Goal: Transaction & Acquisition: Purchase product/service

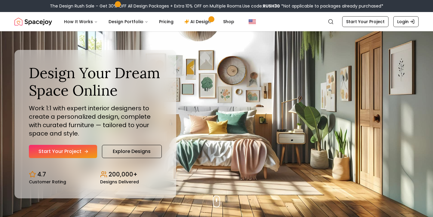
click at [55, 151] on link "Start Your Project" at bounding box center [63, 151] width 68 height 13
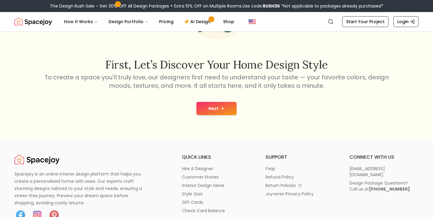
scroll to position [84, 0]
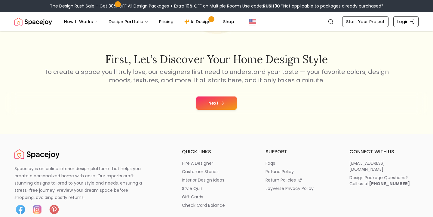
click at [220, 102] on icon at bounding box center [222, 103] width 5 height 5
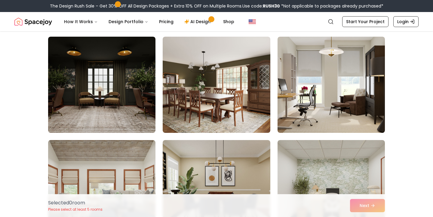
scroll to position [1288, 0]
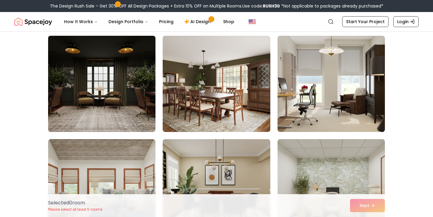
click at [91, 79] on img at bounding box center [101, 83] width 113 height 101
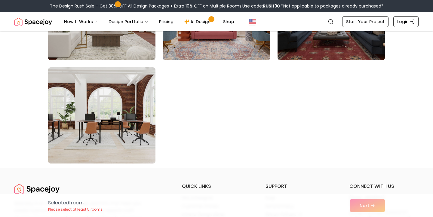
scroll to position [3515, 0]
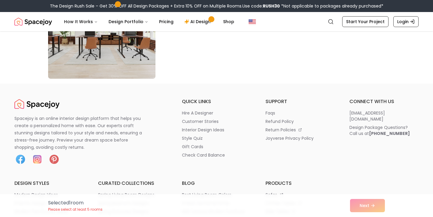
click at [373, 197] on div "Selected 1 room Please select at least 5 rooms Next" at bounding box center [216, 205] width 347 height 23
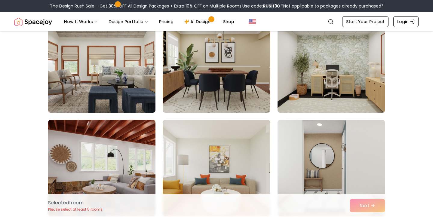
scroll to position [1270, 0]
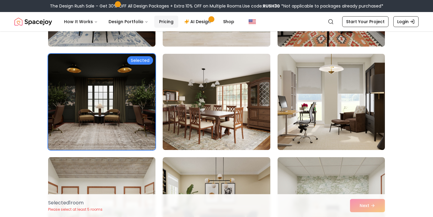
click at [161, 24] on link "Pricing" at bounding box center [166, 22] width 24 height 12
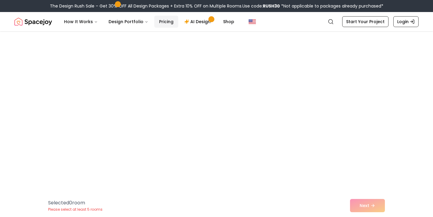
scroll to position [432, 0]
